Goal: Ask a question: Seek information or help from site administrators or community

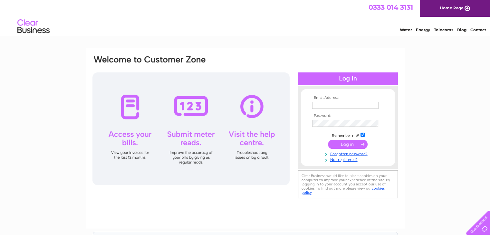
click at [476, 29] on link "Contact" at bounding box center [479, 29] width 16 height 5
click at [336, 160] on link "Not registered?" at bounding box center [348, 159] width 73 height 6
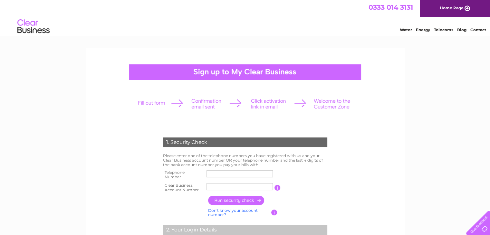
click at [220, 216] on link "Don't know your account number?" at bounding box center [233, 212] width 50 height 9
click at [220, 216] on link "Don't know your bank account number?" at bounding box center [238, 212] width 60 height 9
click at [215, 212] on link "Don't know your account number?" at bounding box center [233, 212] width 50 height 9
